Goal: Task Accomplishment & Management: Use online tool/utility

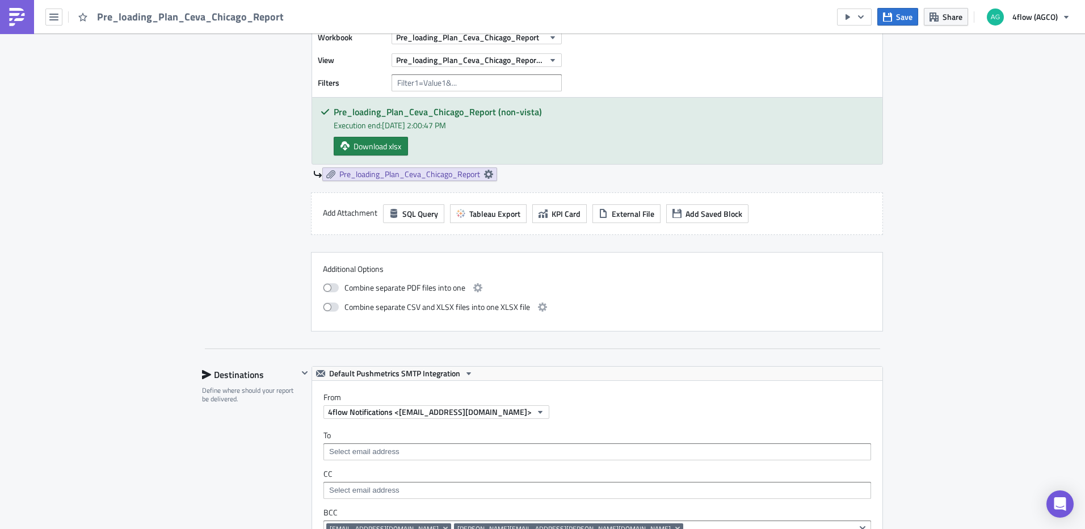
scroll to position [454, 0]
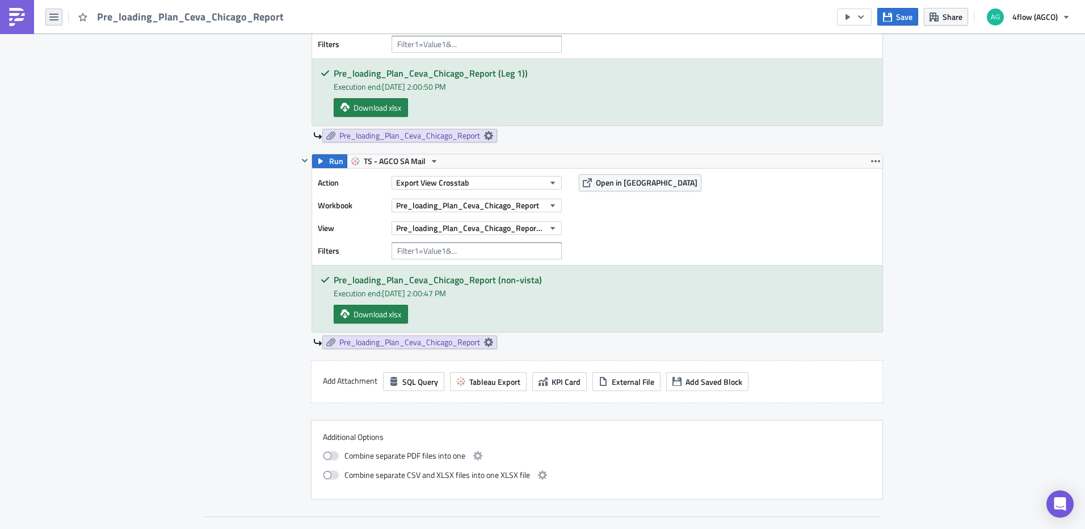
click at [60, 15] on button "button" at bounding box center [53, 17] width 17 height 17
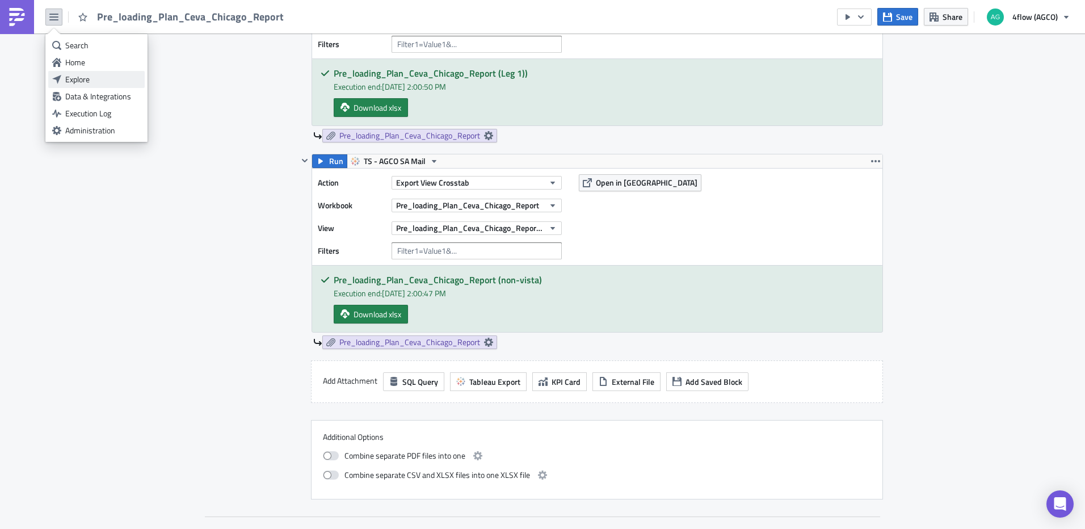
click at [86, 75] on div "Explore" at bounding box center [102, 79] width 75 height 11
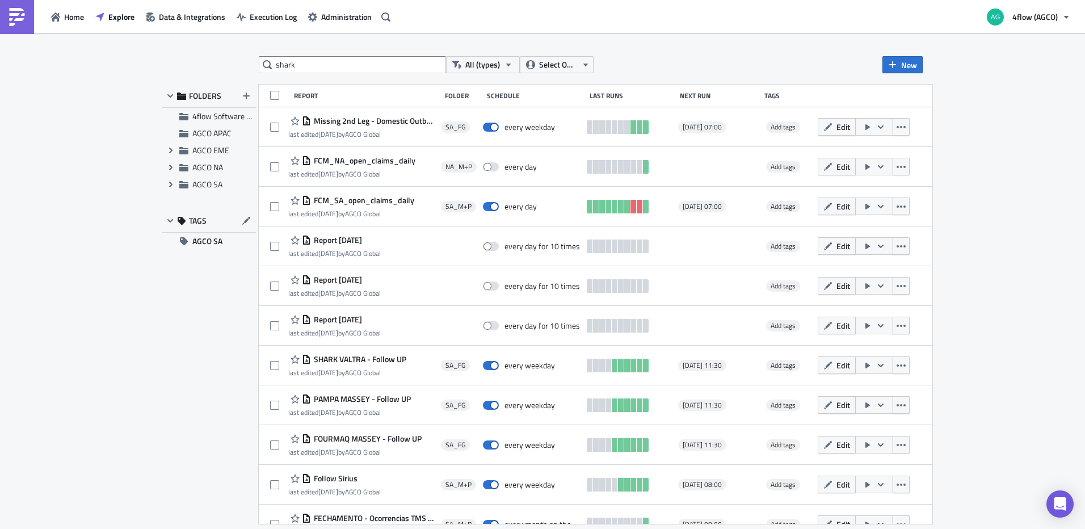
type input "shark"
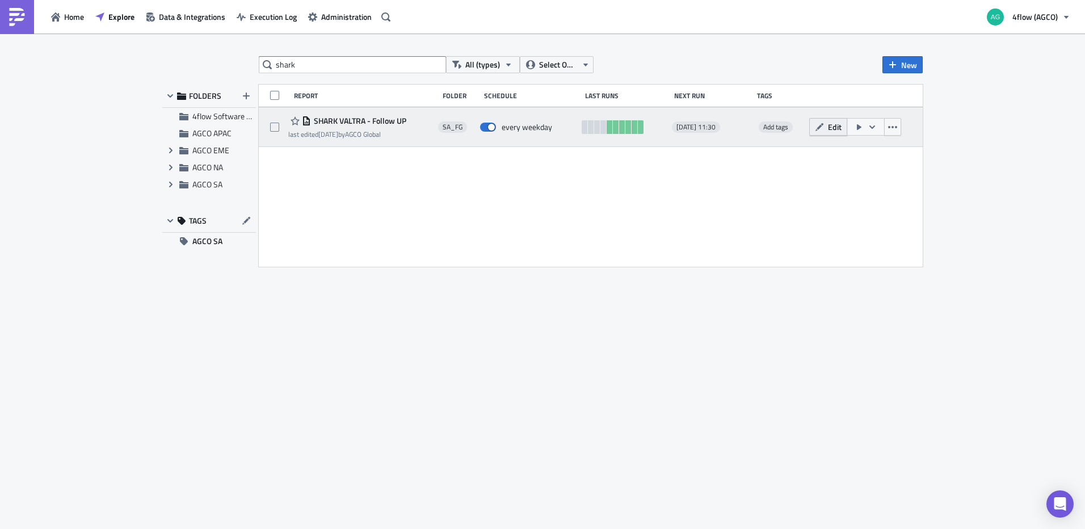
click at [830, 130] on span "Edit" at bounding box center [835, 127] width 14 height 12
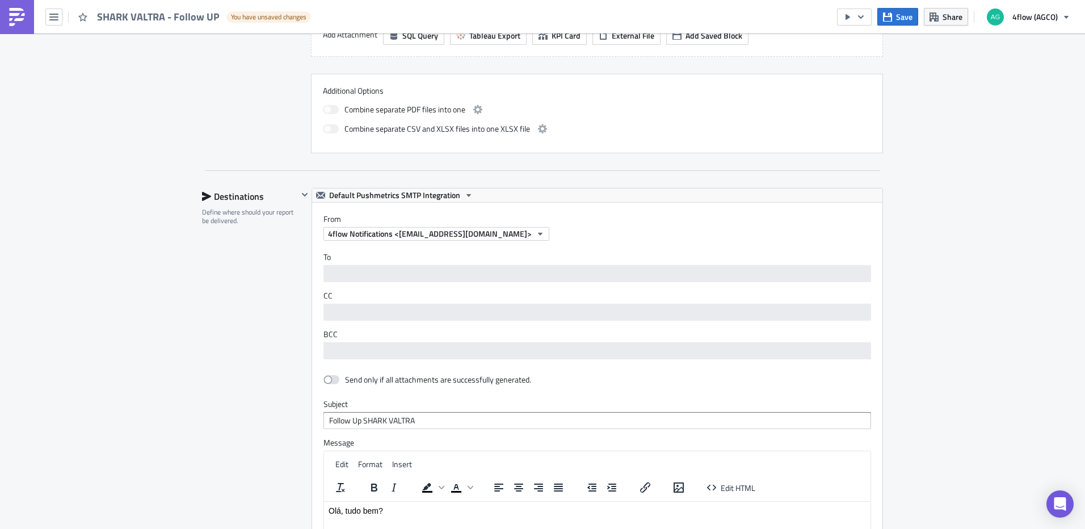
scroll to position [624, 0]
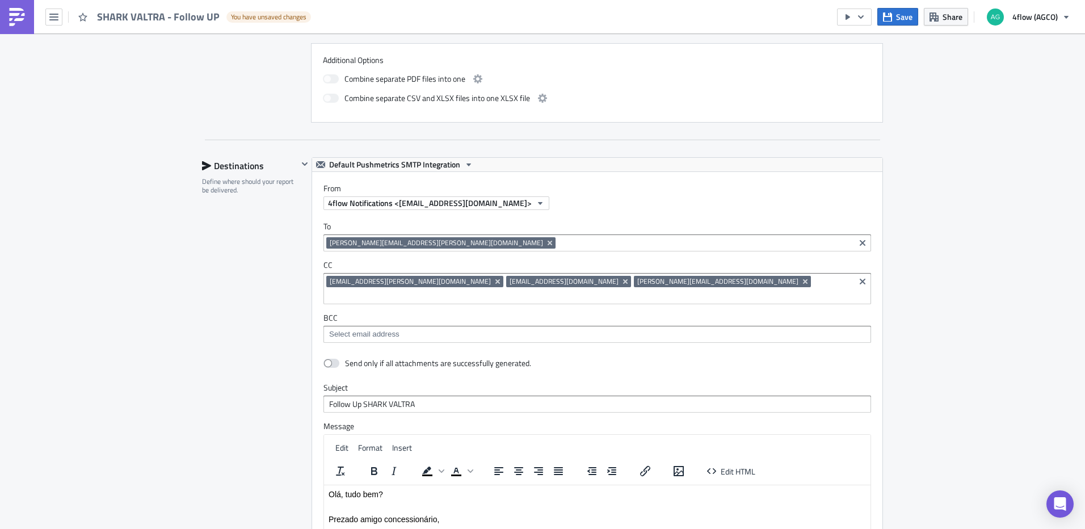
click at [558, 243] on input at bounding box center [704, 242] width 293 height 11
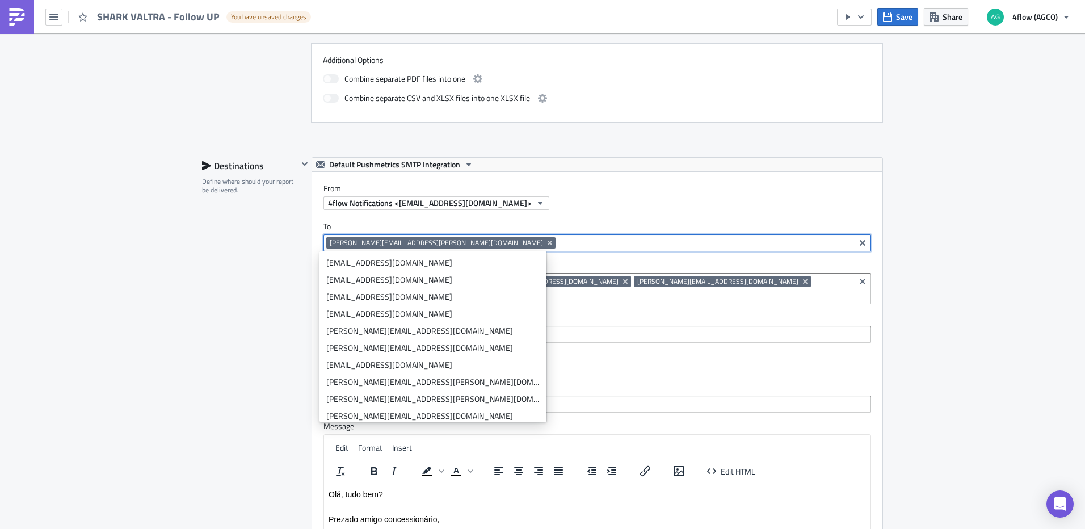
paste input "[EMAIL_ADDRESS][DOMAIN_NAME]"
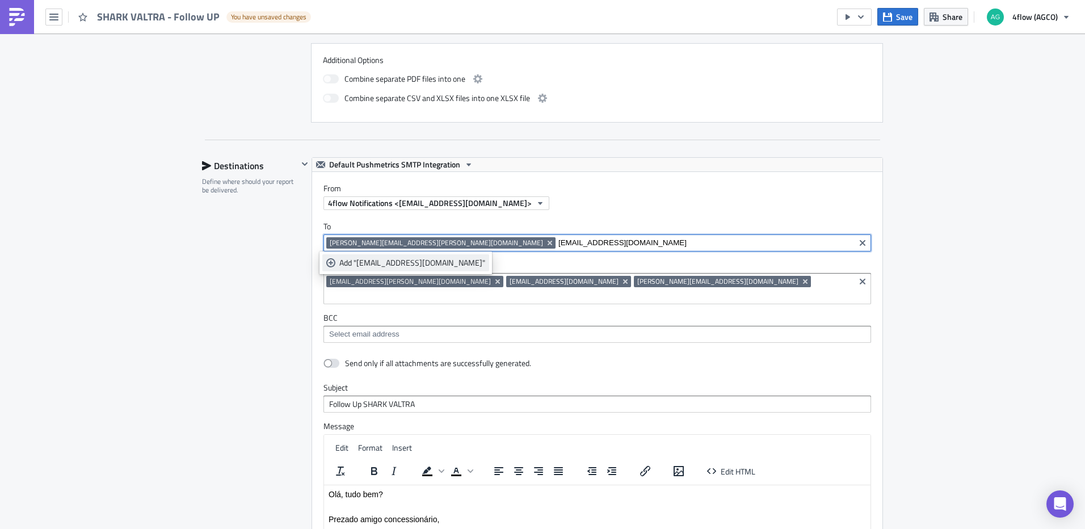
type input "coml@sharktratores.com.br"
click at [396, 259] on div "Add "coml@sharktratores.com.br"" at bounding box center [412, 262] width 146 height 11
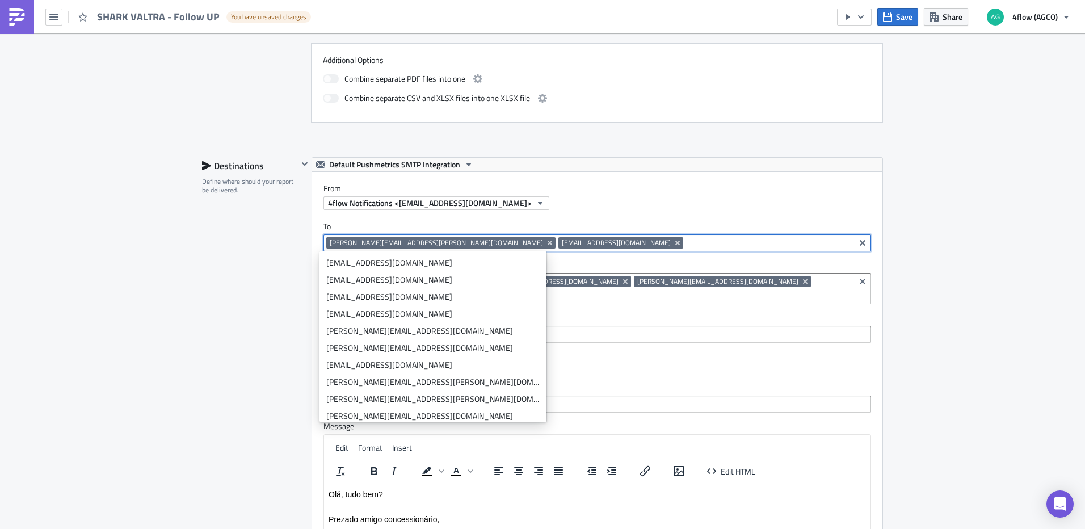
click at [911, 281] on div "SA_FG Execution Log Edit " SHARK VALTRA - Follow UP " Draft Settings Configure …" at bounding box center [542, 145] width 1085 height 1472
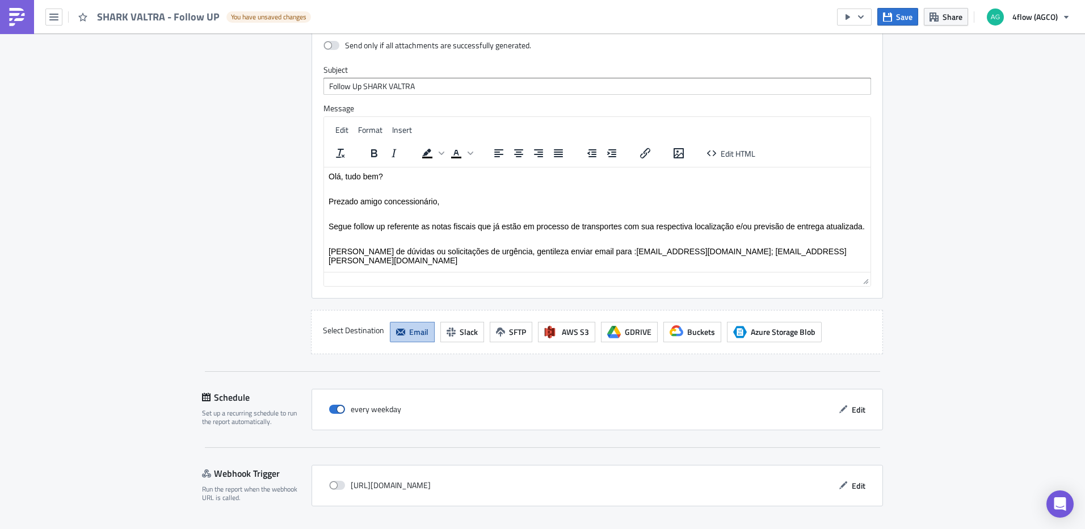
scroll to position [961, 0]
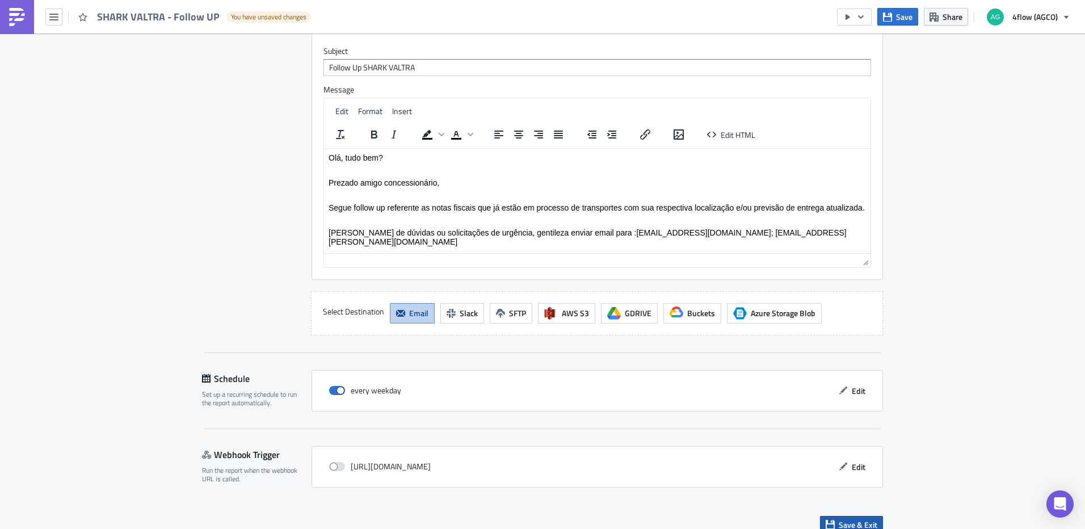
click at [854, 519] on span "Save & Exit" at bounding box center [858, 525] width 39 height 12
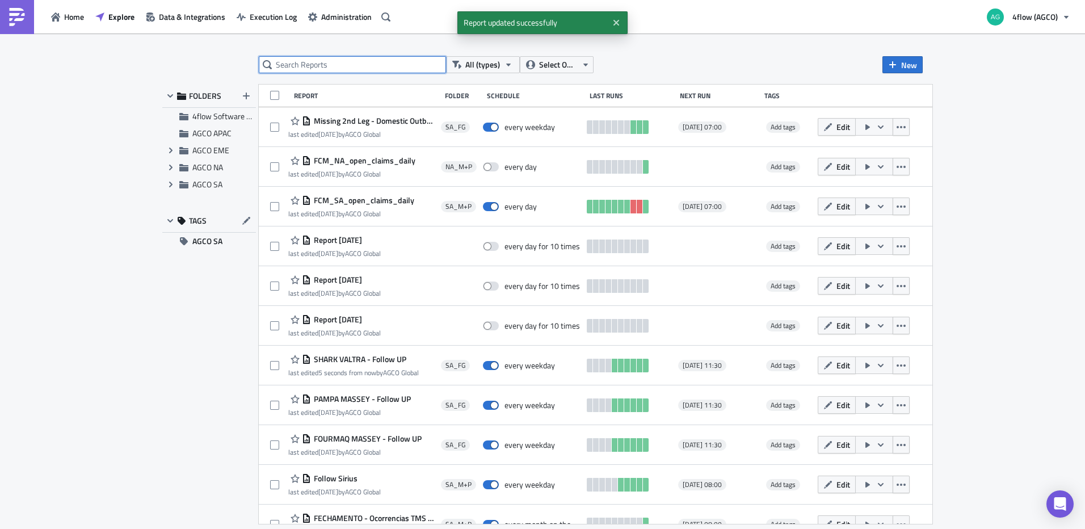
click at [362, 64] on input "text" at bounding box center [352, 64] width 187 height 17
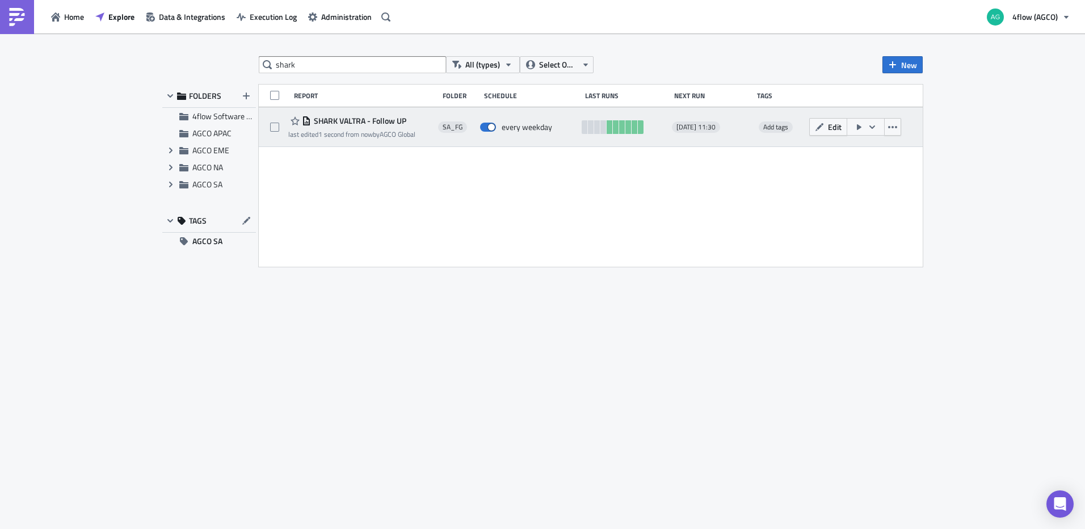
click at [871, 133] on button "button" at bounding box center [866, 127] width 38 height 18
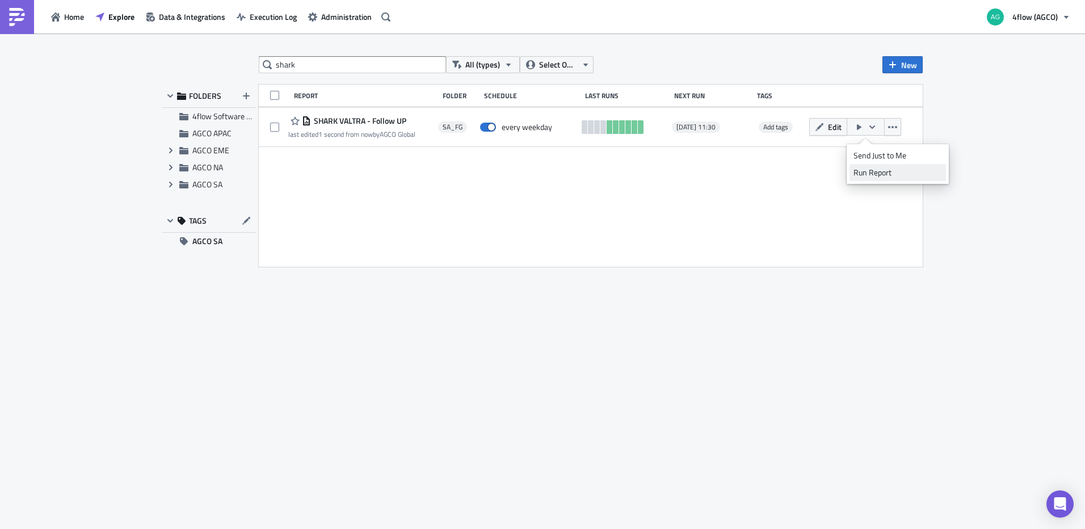
click at [888, 173] on div "Run Report" at bounding box center [897, 172] width 89 height 11
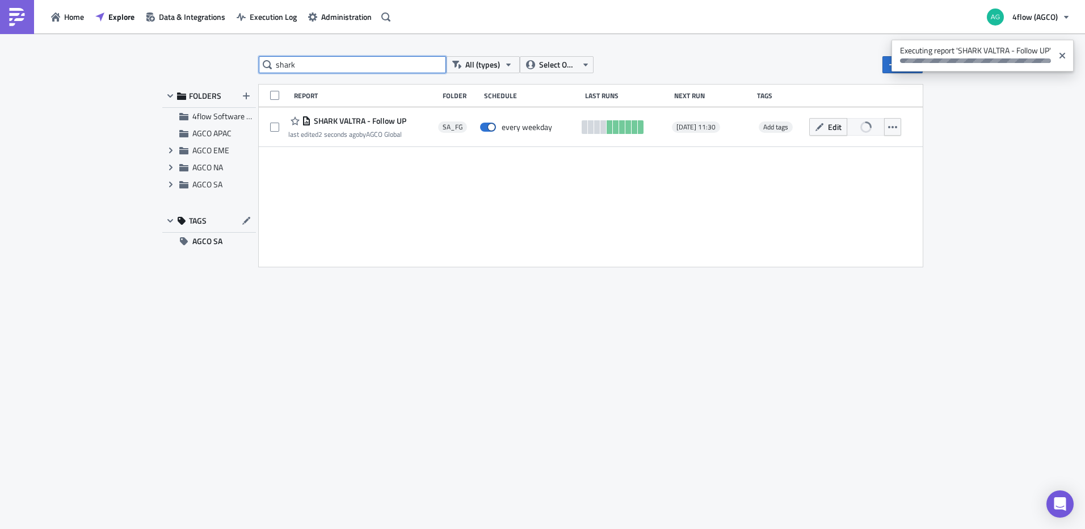
click at [316, 63] on input "shark" at bounding box center [352, 64] width 187 height 17
type input "TAO"
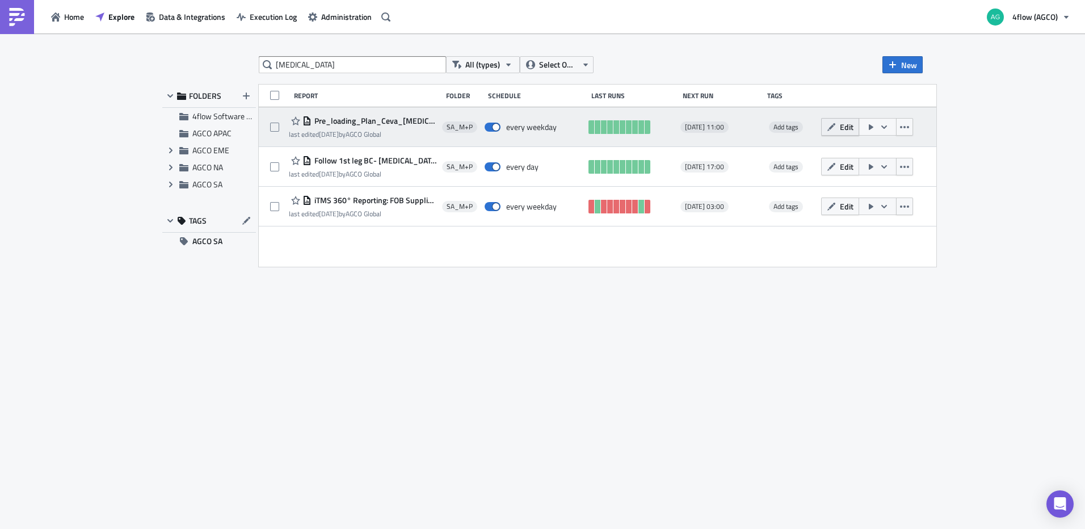
click at [840, 130] on span "Edit" at bounding box center [847, 127] width 14 height 12
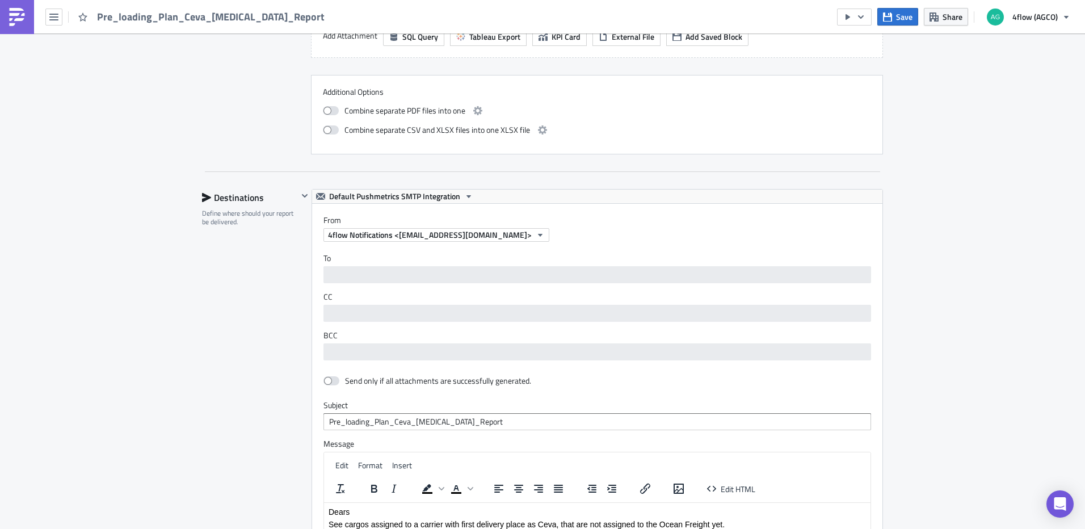
scroll to position [794, 0]
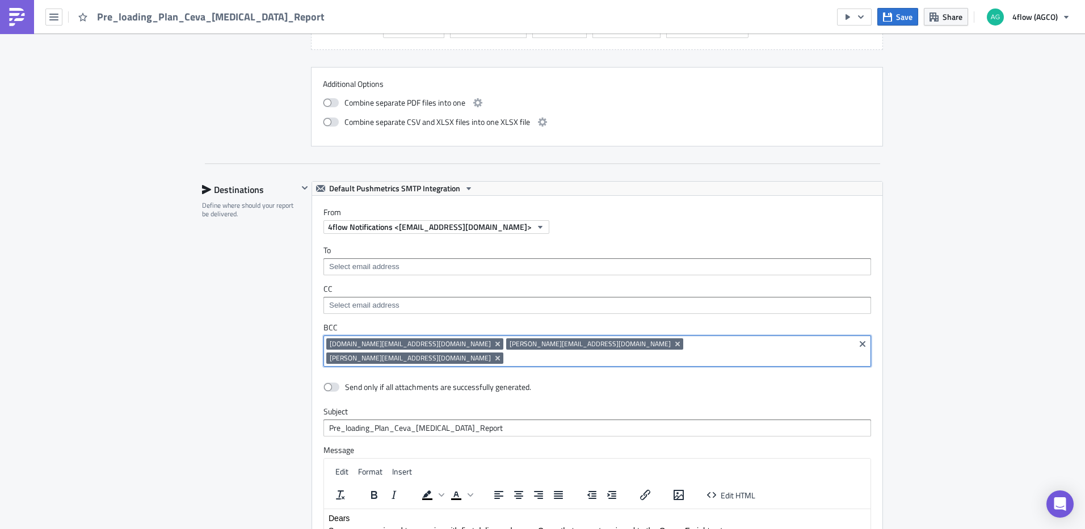
click at [687, 352] on input at bounding box center [679, 357] width 346 height 11
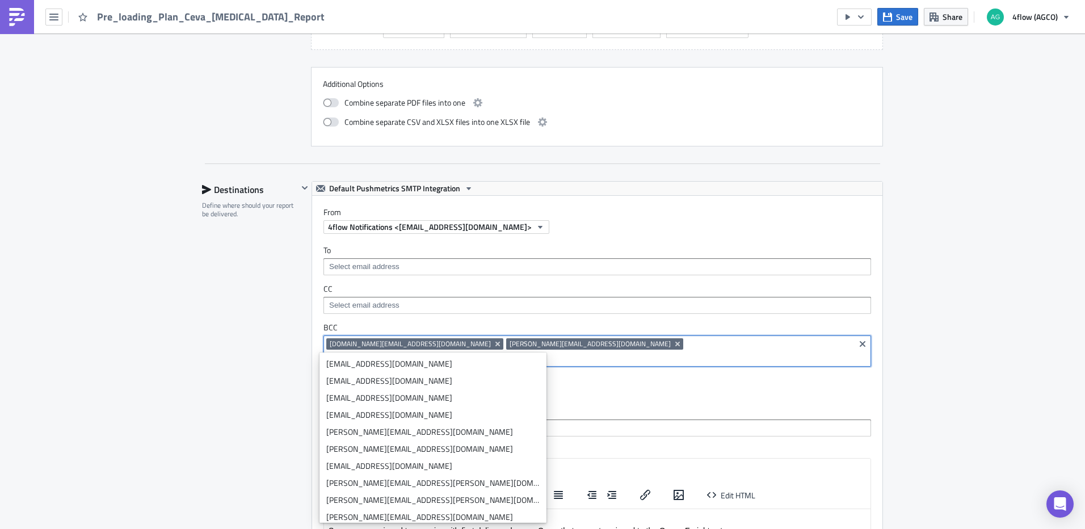
paste input "[PERSON_NAME][EMAIL_ADDRESS][PERSON_NAME][DOMAIN_NAME]"
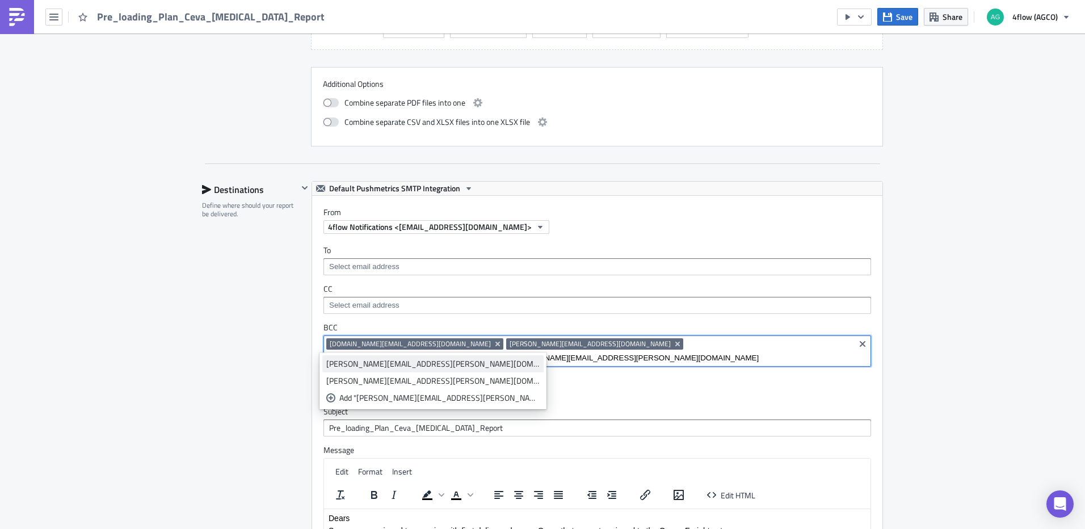
type input "[PERSON_NAME][EMAIL_ADDRESS][PERSON_NAME][DOMAIN_NAME]"
click at [386, 364] on div "[PERSON_NAME][EMAIL_ADDRESS][PERSON_NAME][DOMAIN_NAME]" at bounding box center [432, 363] width 213 height 11
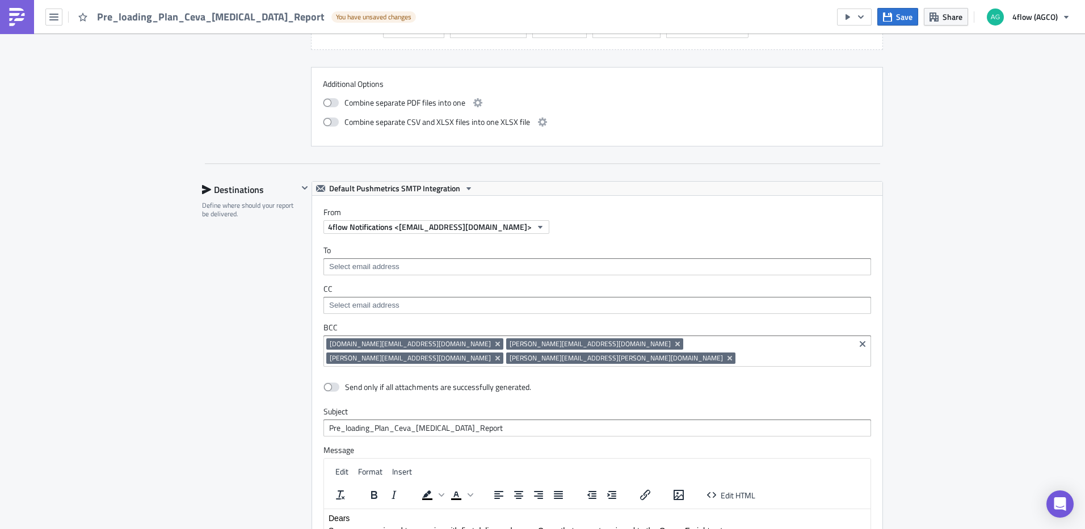
click at [967, 351] on div "SA_M+P Execution Log Edit " Pre_loading_Plan_Ceva_TAO_Report " Draft Settings C…" at bounding box center [542, 72] width 1085 height 1666
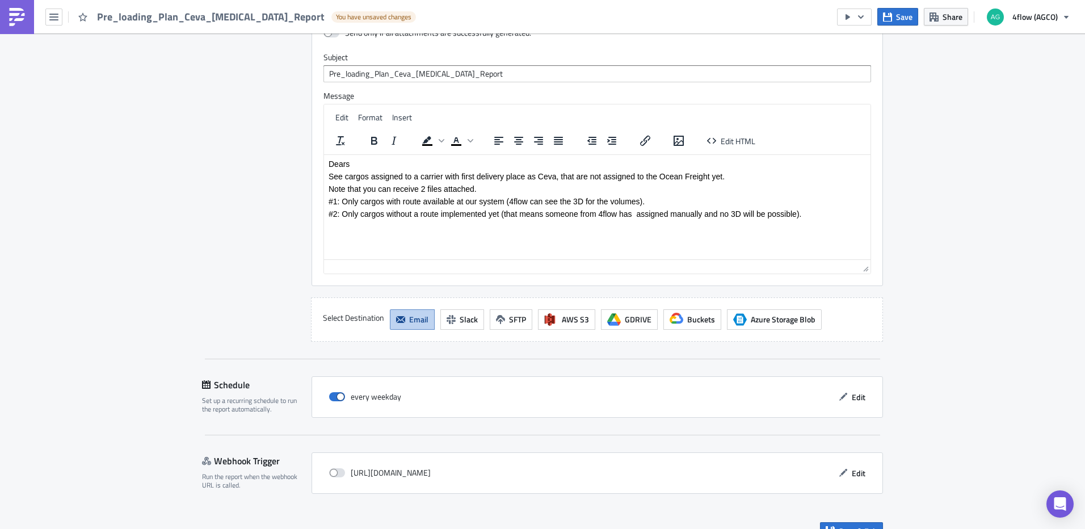
scroll to position [1155, 0]
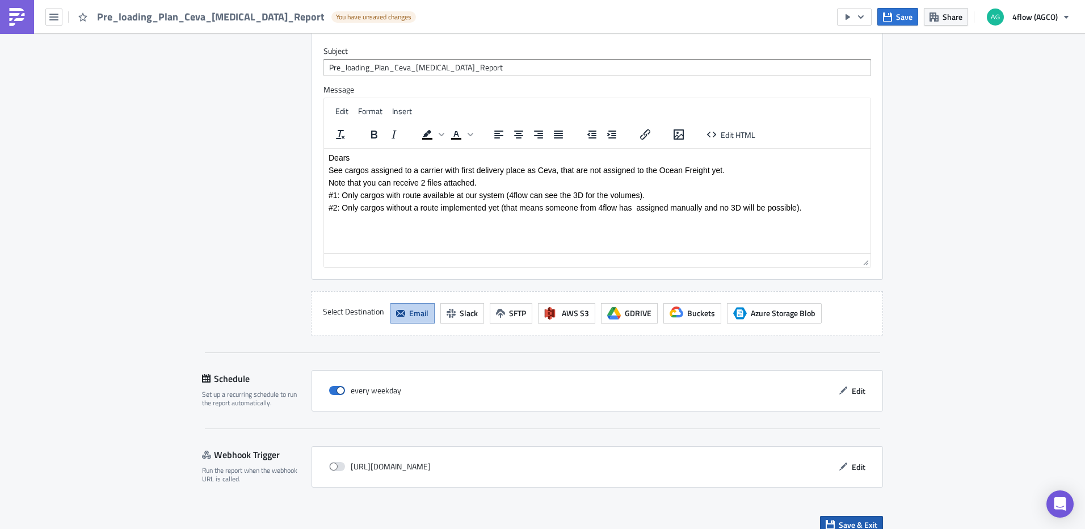
click at [855, 516] on button "Save & Exit" at bounding box center [851, 525] width 63 height 18
